Goal: Task Accomplishment & Management: Manage account settings

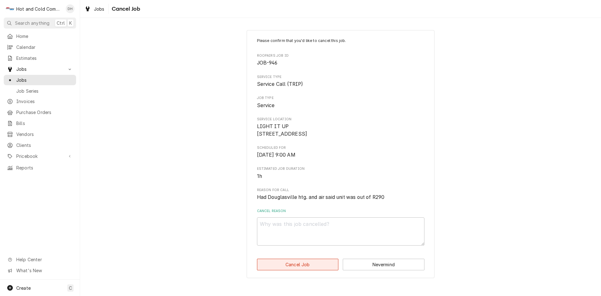
click at [285, 270] on button "Cancel Job" at bounding box center [298, 264] width 82 height 12
type textarea "x"
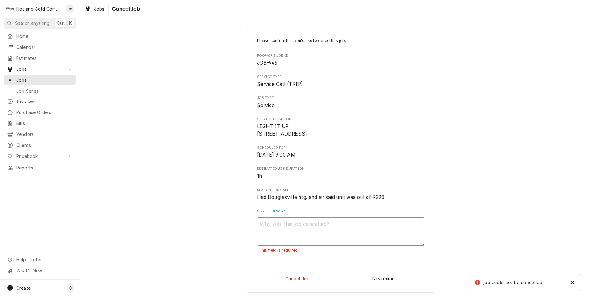
click at [350, 241] on textarea "Cancel Reason" at bounding box center [340, 231] width 167 height 28
type textarea "d"
type textarea "x"
type textarea "de"
type textarea "x"
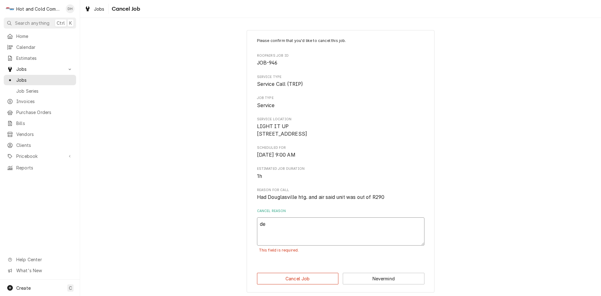
type textarea "dec"
type textarea "x"
type textarea "deci"
type textarea "x"
type textarea "decid"
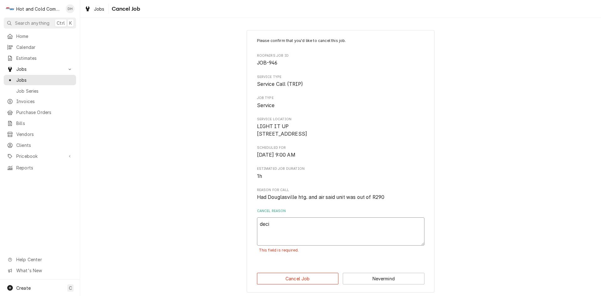
type textarea "x"
type textarea "decide"
type textarea "x"
type textarea "decide"
type textarea "x"
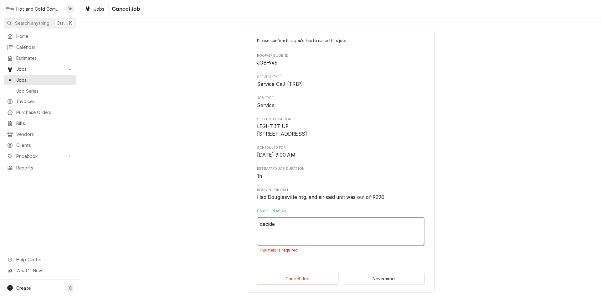
type textarea "decide n"
type textarea "x"
type textarea "decide no"
type textarea "x"
type textarea "decide not"
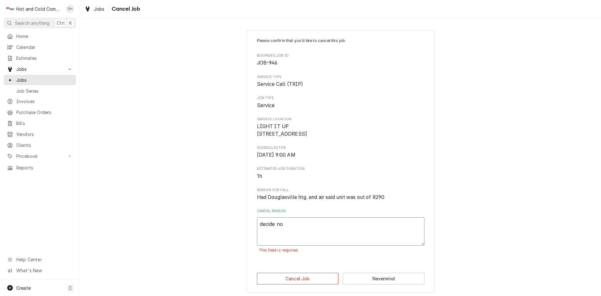
type textarea "x"
type textarea "decide not"
type textarea "x"
type textarea "decide not t"
type textarea "x"
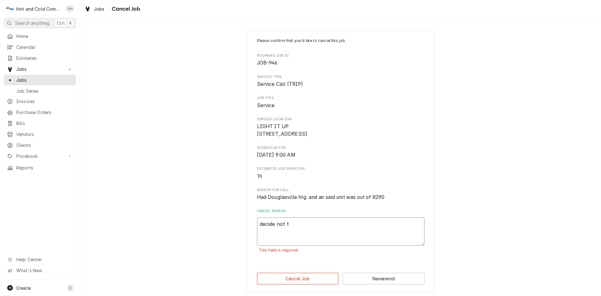
type textarea "decide not to"
type textarea "x"
type textarea "decide not to"
type textarea "x"
type textarea "decide not to r"
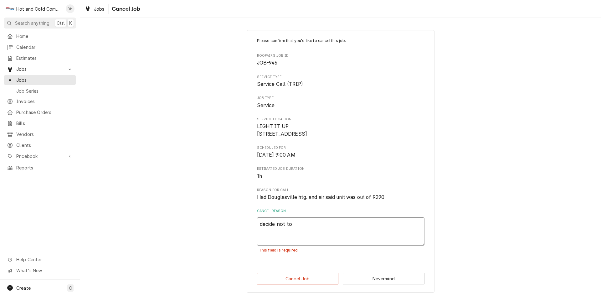
type textarea "x"
type textarea "decide not to re"
type textarea "x"
type textarea "decide not to rep"
type textarea "x"
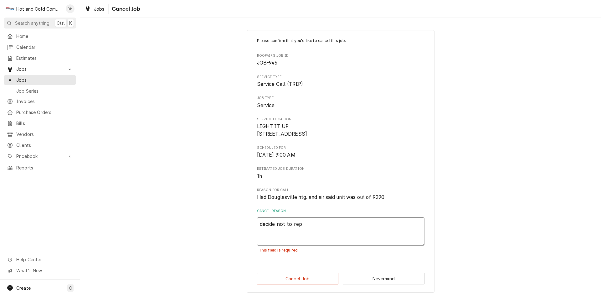
type textarea "decide not to repa"
type textarea "x"
type textarea "decide not to repai"
type textarea "x"
type textarea "decide not to repair"
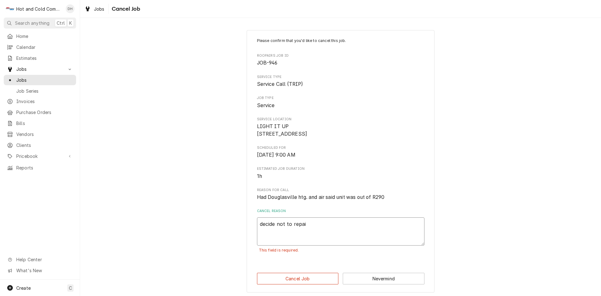
type textarea "x"
type textarea "decide not to repair"
click at [295, 275] on button "Cancel Job" at bounding box center [298, 277] width 82 height 12
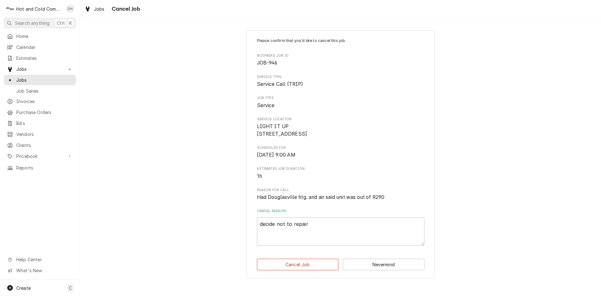
type textarea "x"
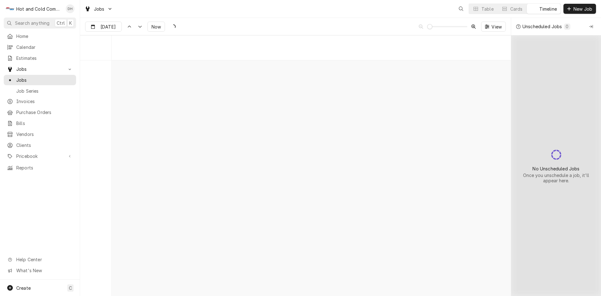
scroll to position [4901, 0]
click at [109, 28] on input "[DATE]" at bounding box center [98, 28] width 27 height 12
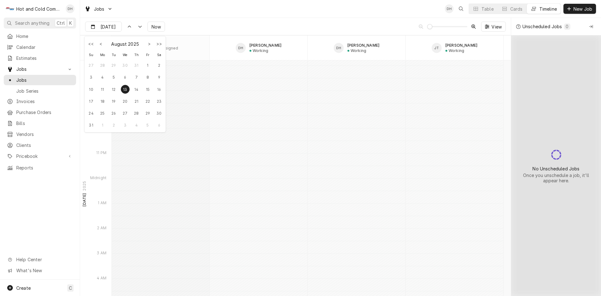
click at [125, 92] on div "13" at bounding box center [125, 89] width 9 height 9
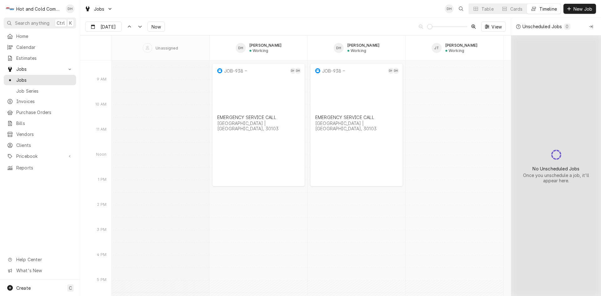
scroll to position [5214, 0]
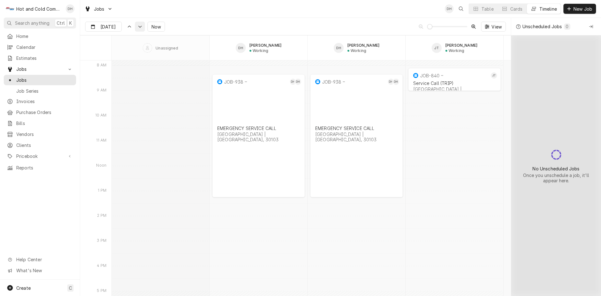
click at [138, 26] on icon "Dynamic Content Wrapper" at bounding box center [140, 26] width 4 height 3
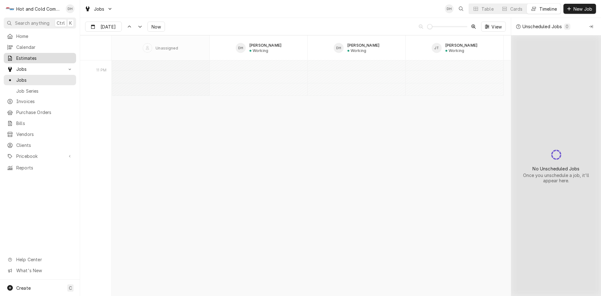
scroll to position [5706, 0]
click at [126, 28] on div "Dynamic Content Wrapper" at bounding box center [129, 26] width 6 height 6
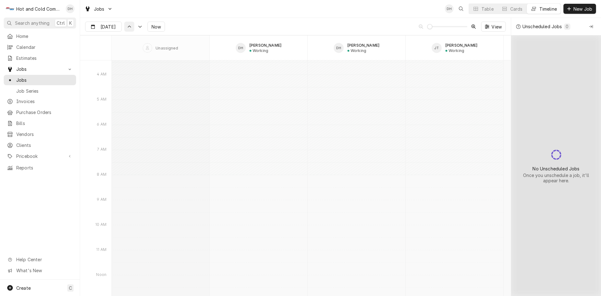
type input "Aug 13"
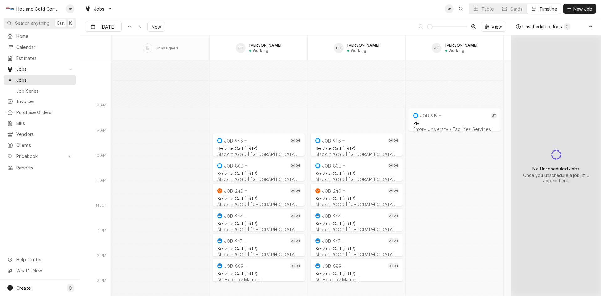
scroll to position [4614, 0]
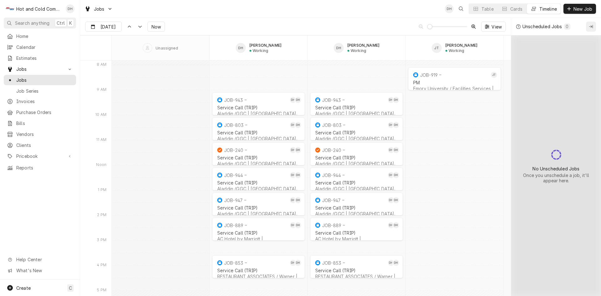
click at [595, 26] on button "Collapse Unscheduled Jobs" at bounding box center [591, 27] width 10 height 10
